Goal: Information Seeking & Learning: Check status

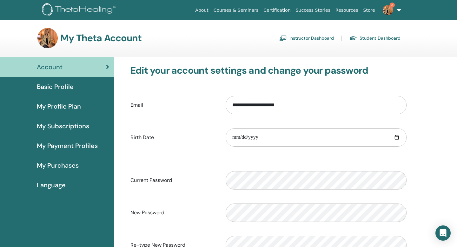
click at [226, 59] on div "**********" at bounding box center [268, 172] width 301 height 231
click at [400, 9] on link "3" at bounding box center [391, 10] width 26 height 20
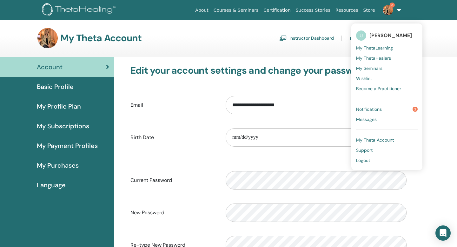
click at [378, 47] on span "My ThetaLearning" at bounding box center [374, 48] width 37 height 6
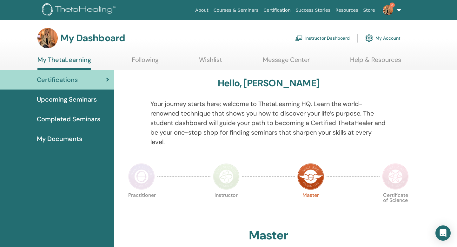
click at [400, 9] on link "3" at bounding box center [391, 10] width 26 height 20
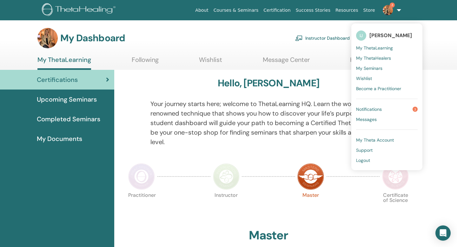
click at [383, 46] on span "My ThetaLearning" at bounding box center [374, 48] width 37 height 6
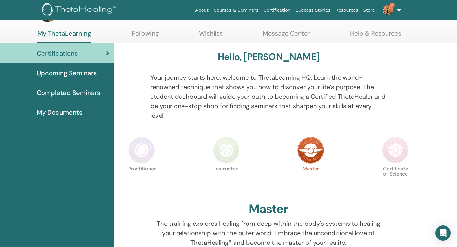
scroll to position [18, 0]
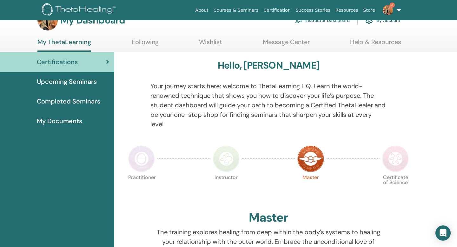
click at [87, 101] on span "Completed Seminars" at bounding box center [68, 101] width 63 height 10
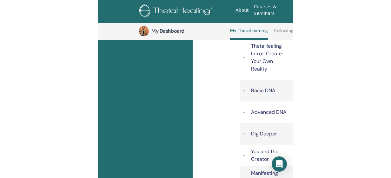
scroll to position [192, 1]
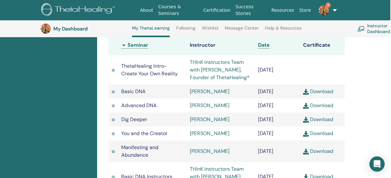
click at [335, 10] on link "3" at bounding box center [325, 10] width 23 height 20
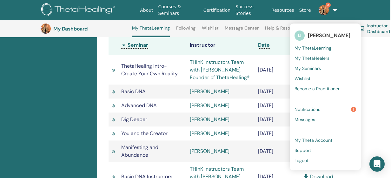
click at [379, 93] on div "Completed Seminars Below you can find your completed seminars. If you see missi…" at bounding box center [243, 115] width 293 height 440
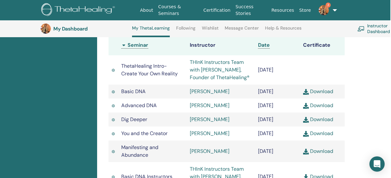
click at [319, 54] on th "Certificate" at bounding box center [322, 45] width 45 height 20
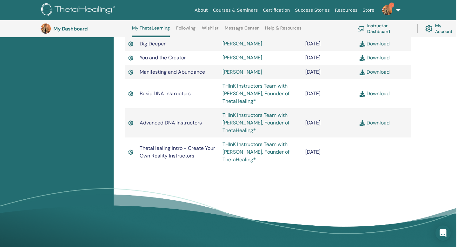
scroll to position [249, 1]
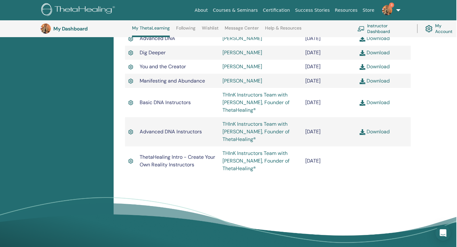
click at [130, 161] on img at bounding box center [130, 160] width 5 height 7
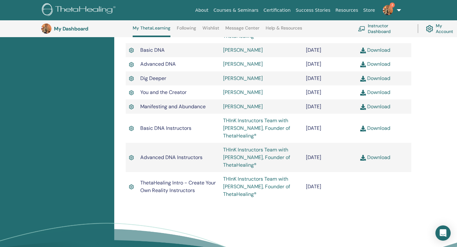
scroll to position [224, 0]
